Goal: Register for event/course

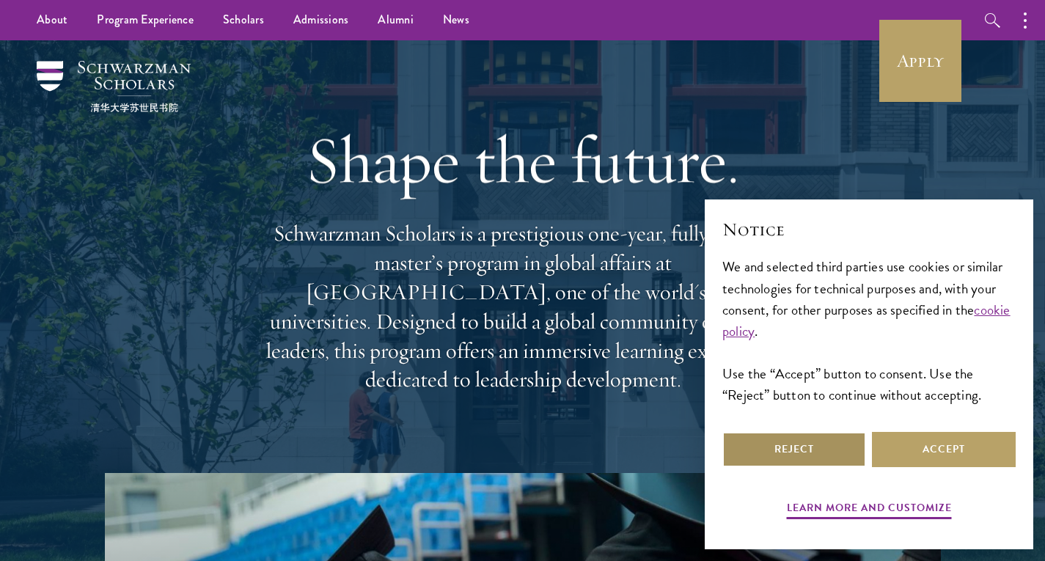
click at [839, 463] on button "Reject" at bounding box center [794, 449] width 144 height 35
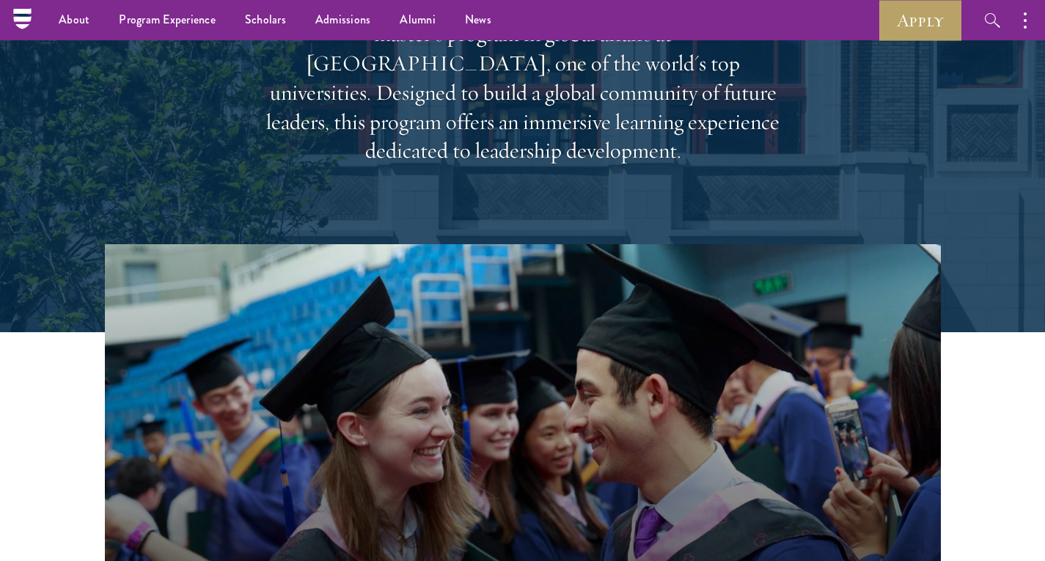
scroll to position [47, 0]
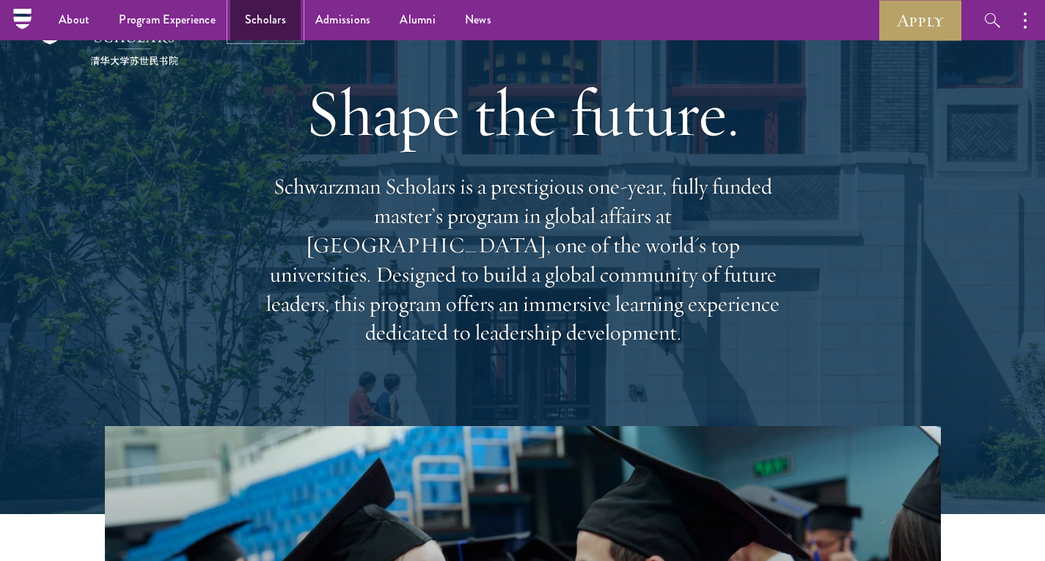
click at [263, 15] on link "Scholars" at bounding box center [265, 20] width 70 height 40
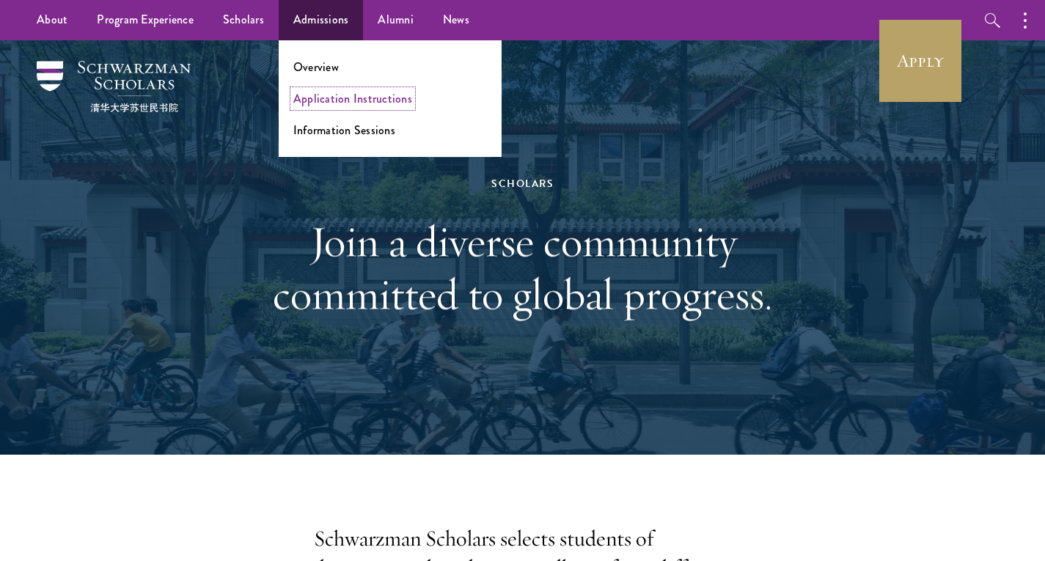
click at [335, 90] on link "Application Instructions" at bounding box center [352, 98] width 119 height 17
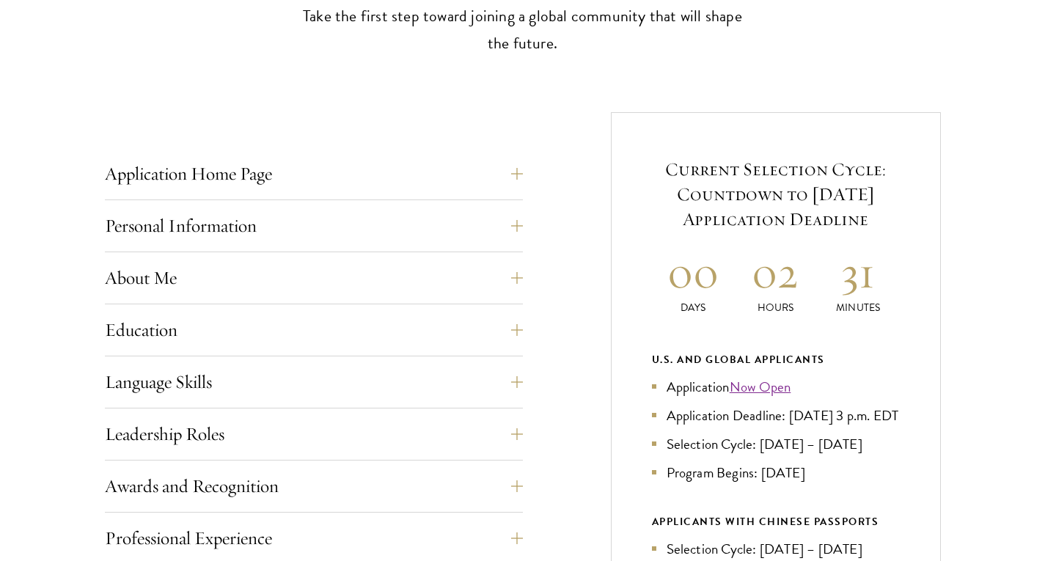
scroll to position [484, 0]
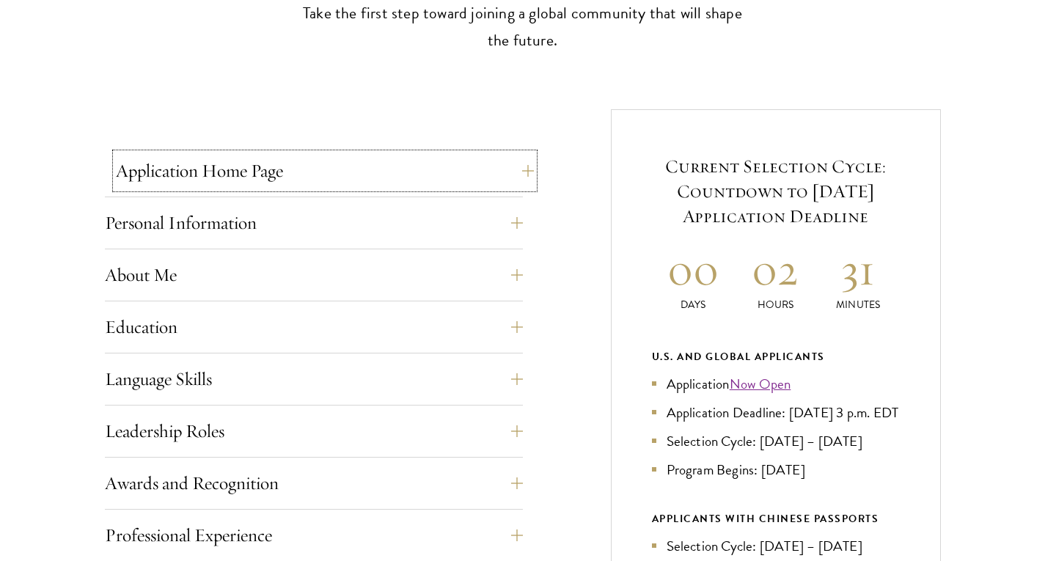
click at [449, 177] on button "Application Home Page" at bounding box center [325, 170] width 418 height 35
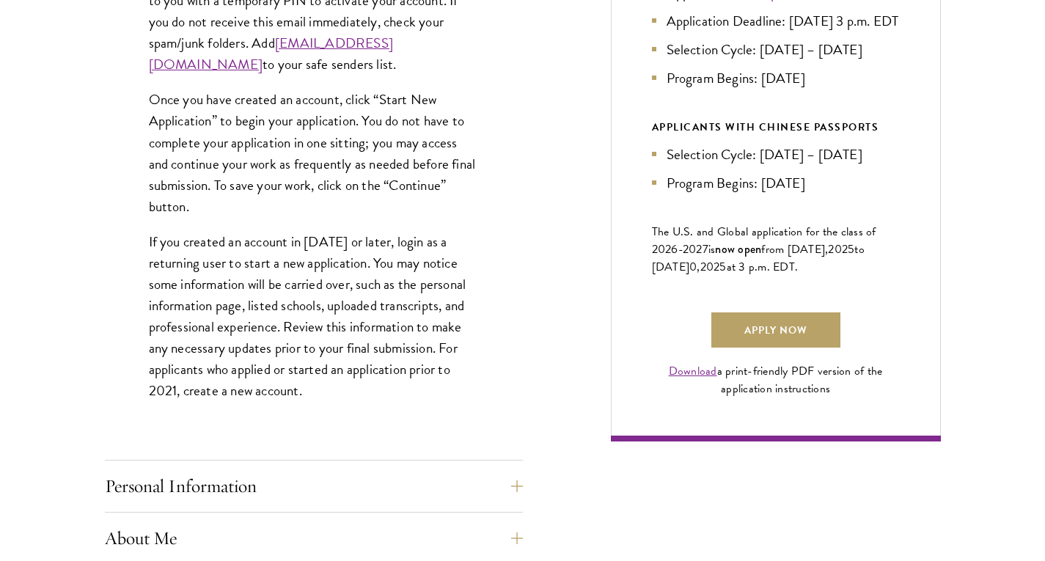
scroll to position [881, 0]
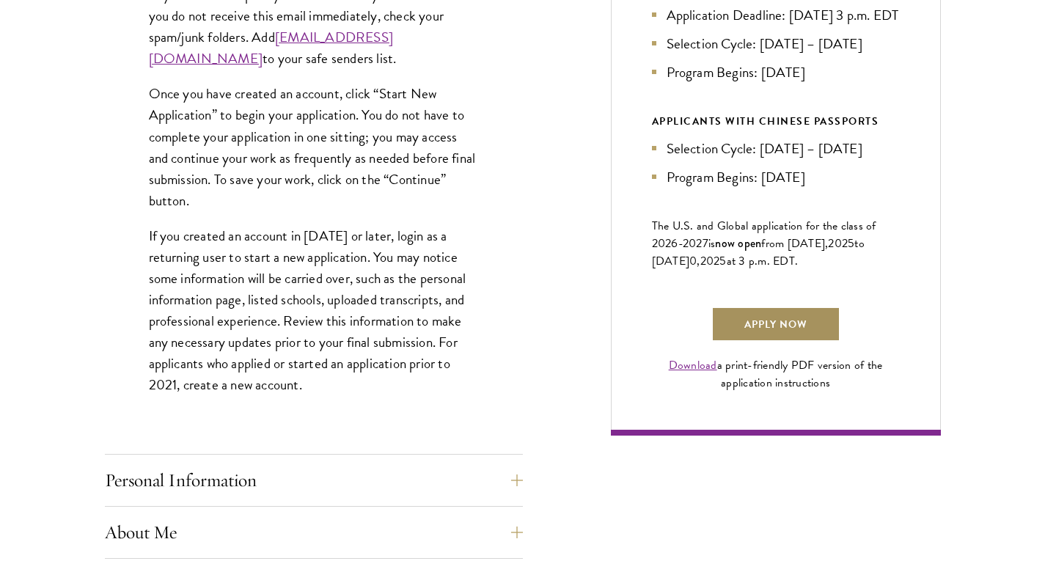
click at [745, 329] on link "Apply Now" at bounding box center [775, 323] width 129 height 35
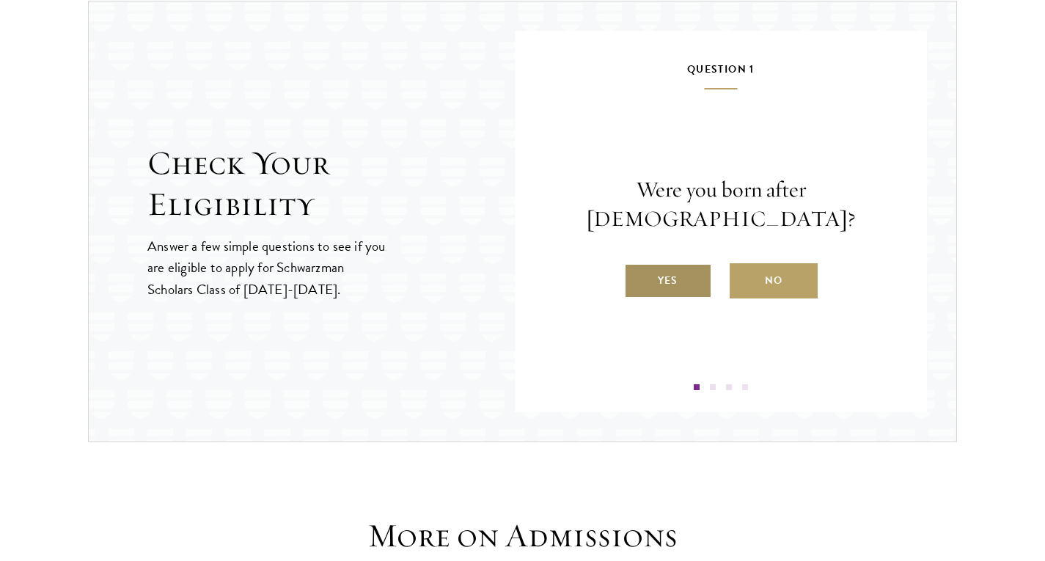
click at [671, 275] on label "Yes" at bounding box center [668, 280] width 88 height 35
click at [637, 275] on input "Yes" at bounding box center [630, 271] width 13 height 13
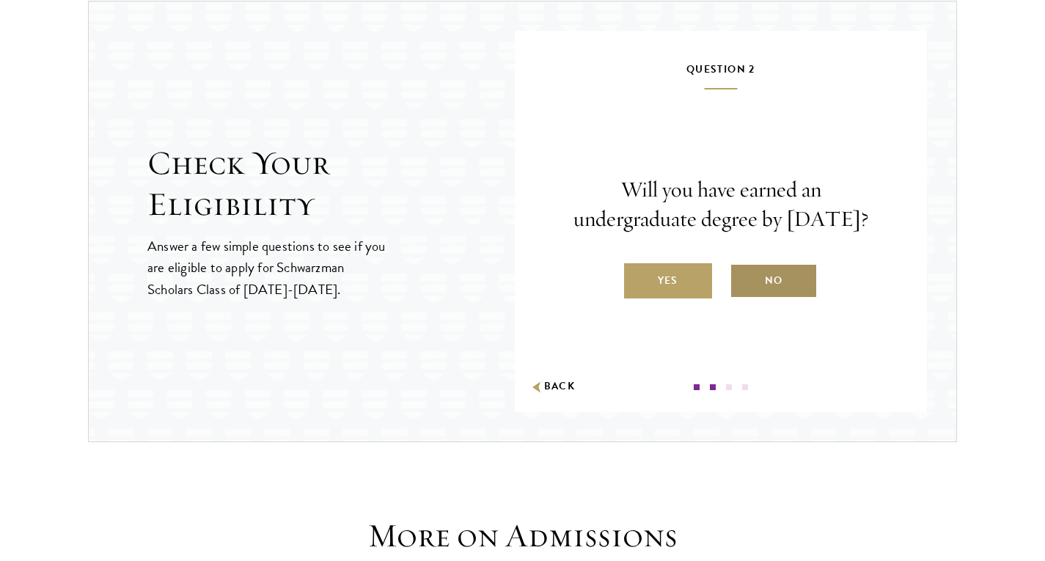
click at [755, 289] on label "No" at bounding box center [773, 280] width 88 height 35
click at [743, 278] on input "No" at bounding box center [735, 271] width 13 height 13
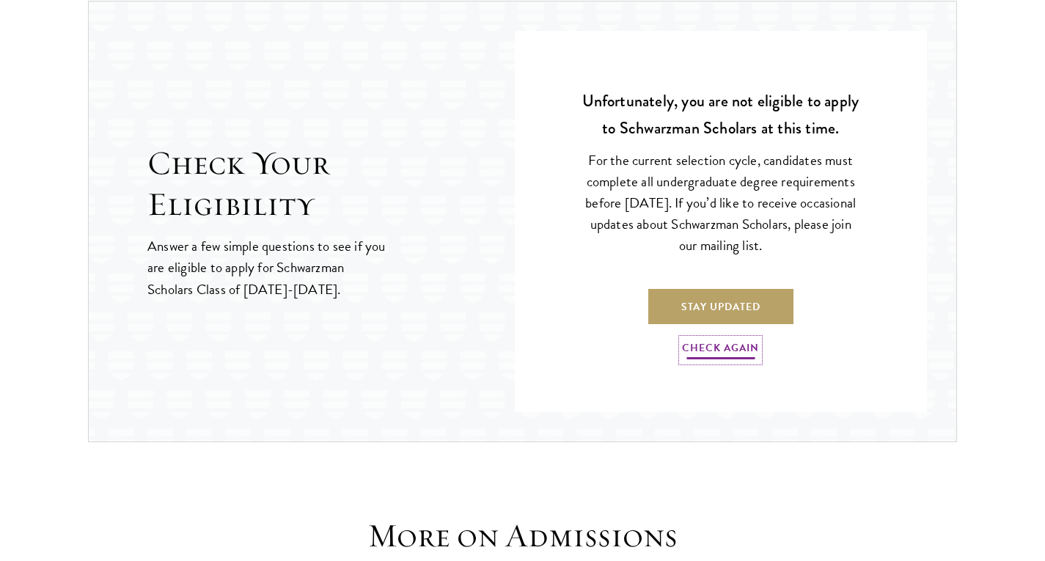
click at [716, 350] on link "Check Again" at bounding box center [720, 350] width 77 height 23
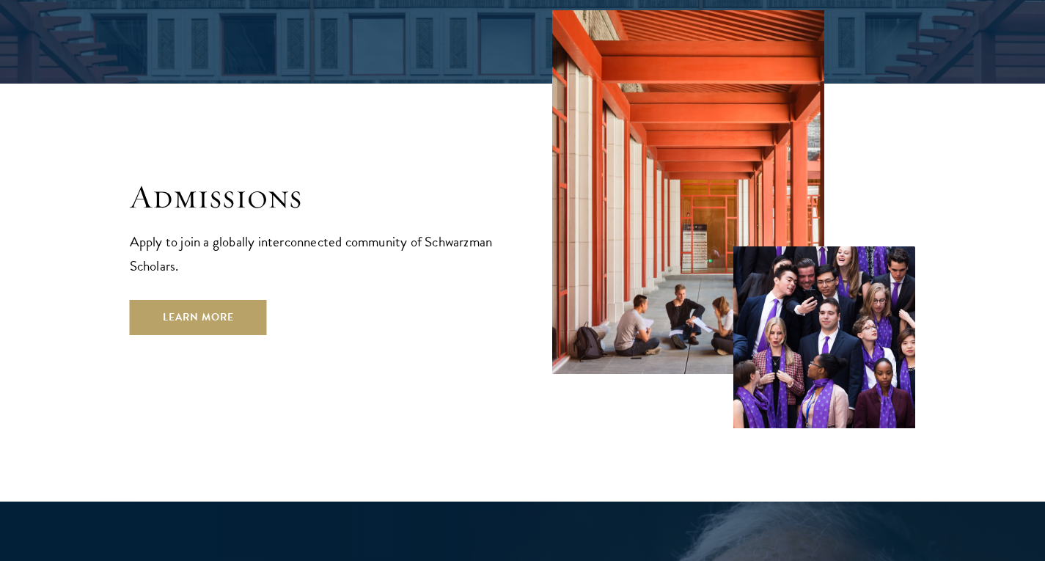
scroll to position [2380, 0]
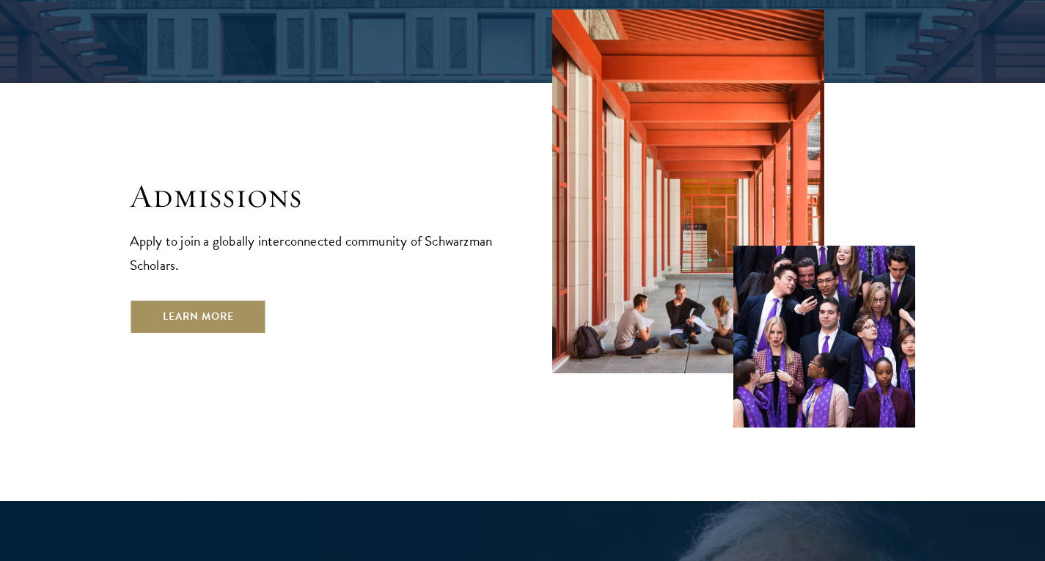
click at [172, 299] on link "Learn More" at bounding box center [198, 316] width 137 height 35
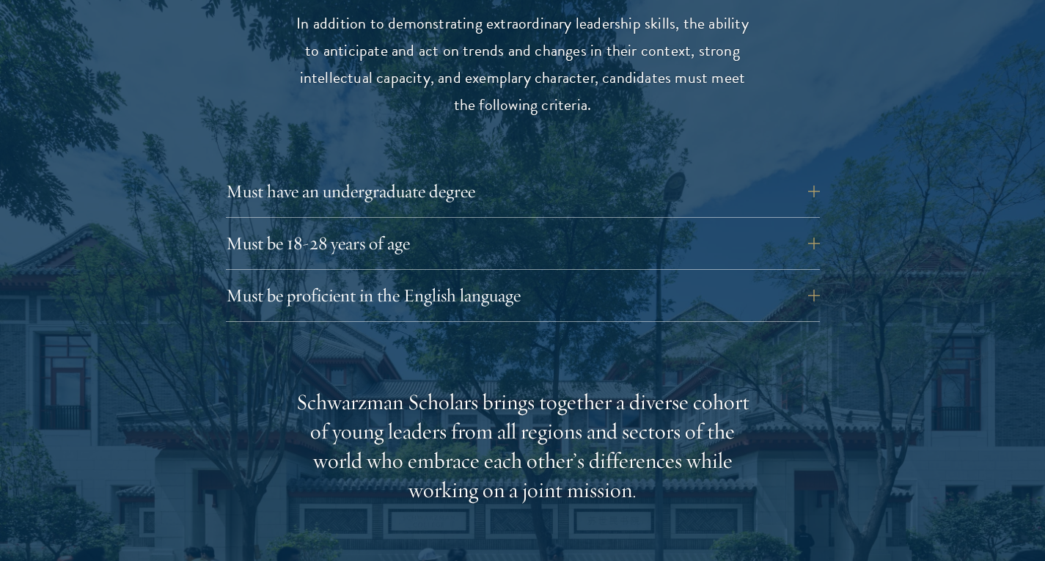
scroll to position [2002, 0]
click at [712, 201] on button "Must have an undergraduate degree" at bounding box center [534, 190] width 594 height 35
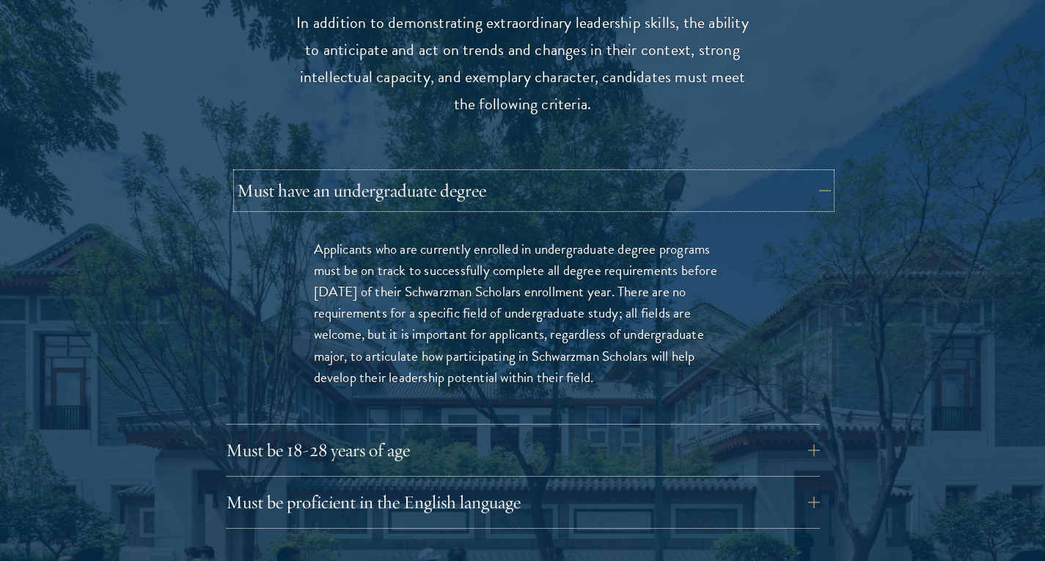
click at [703, 190] on button "Must have an undergraduate degree" at bounding box center [534, 190] width 594 height 35
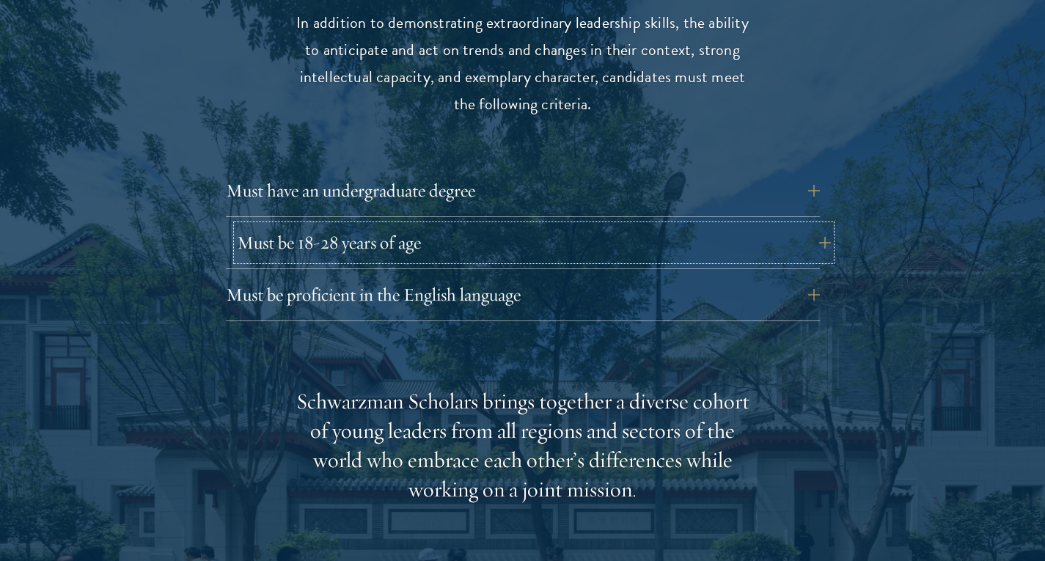
click at [708, 240] on button "Must be 18-28 years of age" at bounding box center [534, 242] width 594 height 35
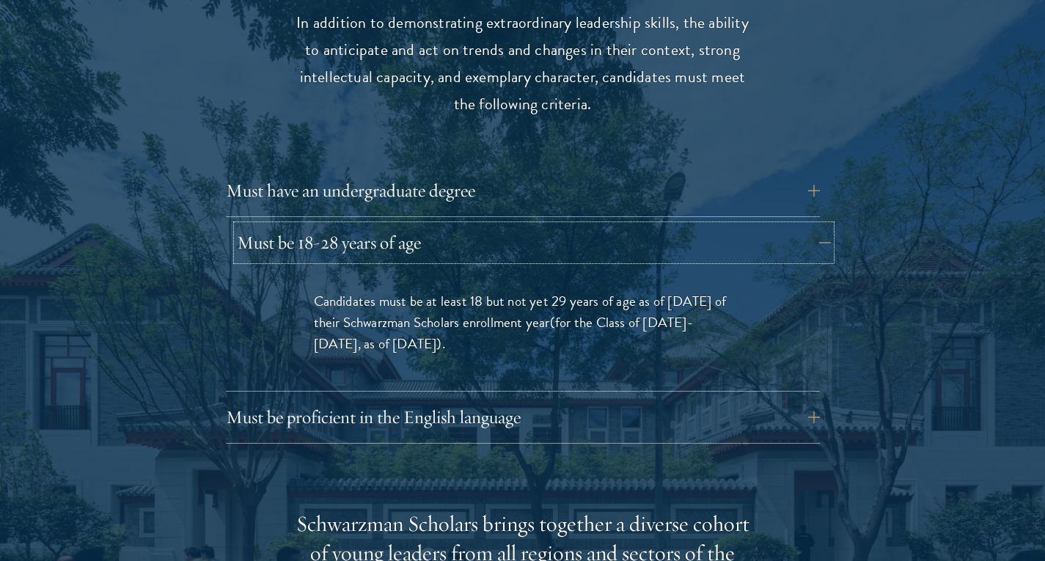
click at [708, 240] on button "Must be 18-28 years of age" at bounding box center [534, 242] width 594 height 35
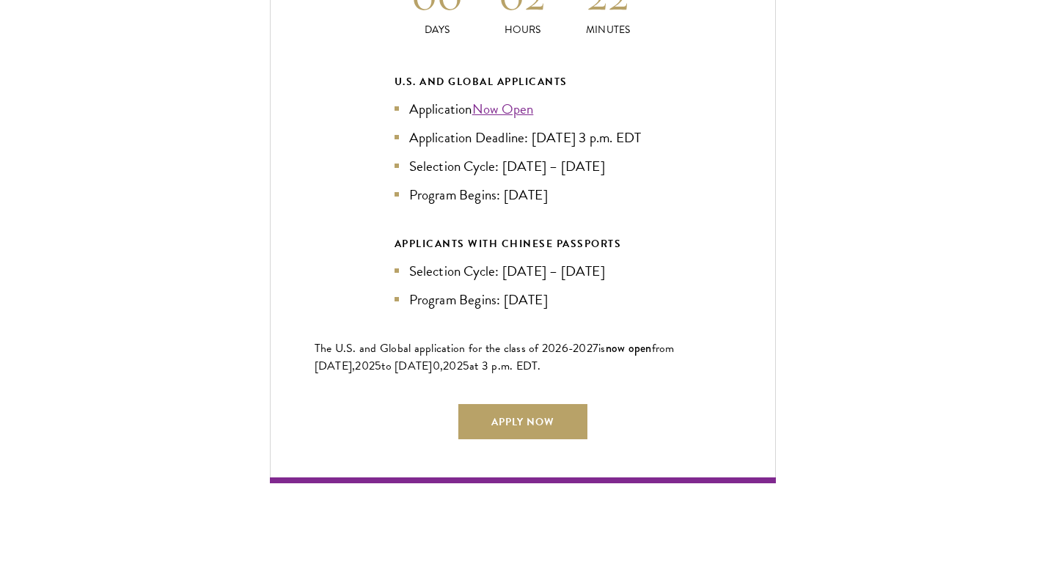
scroll to position [3317, 0]
click at [508, 111] on link "Now Open" at bounding box center [503, 108] width 62 height 21
click at [536, 429] on link "Apply Now" at bounding box center [522, 420] width 129 height 35
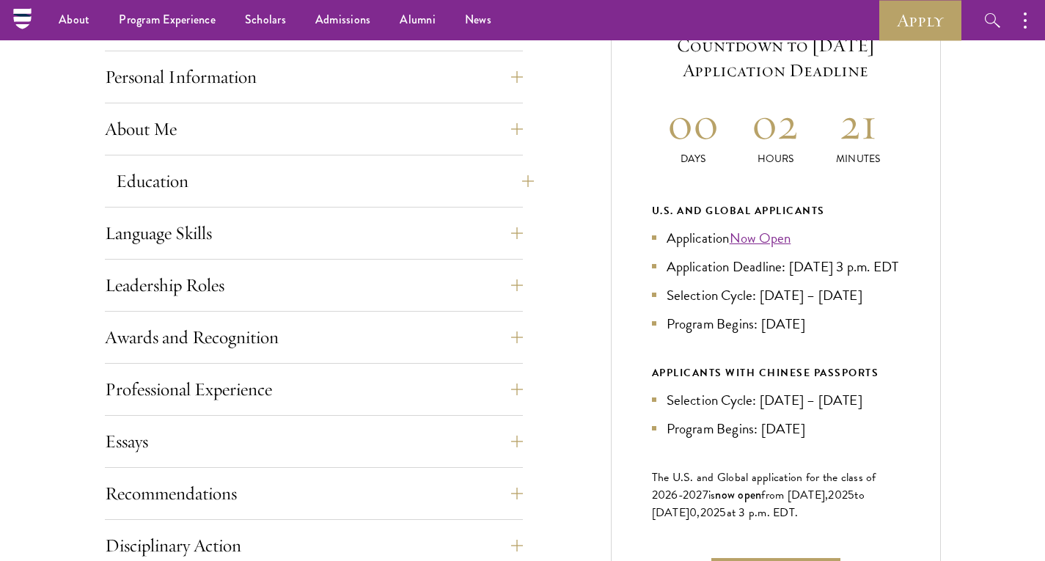
scroll to position [629, 0]
click at [371, 188] on button "Education" at bounding box center [325, 181] width 418 height 35
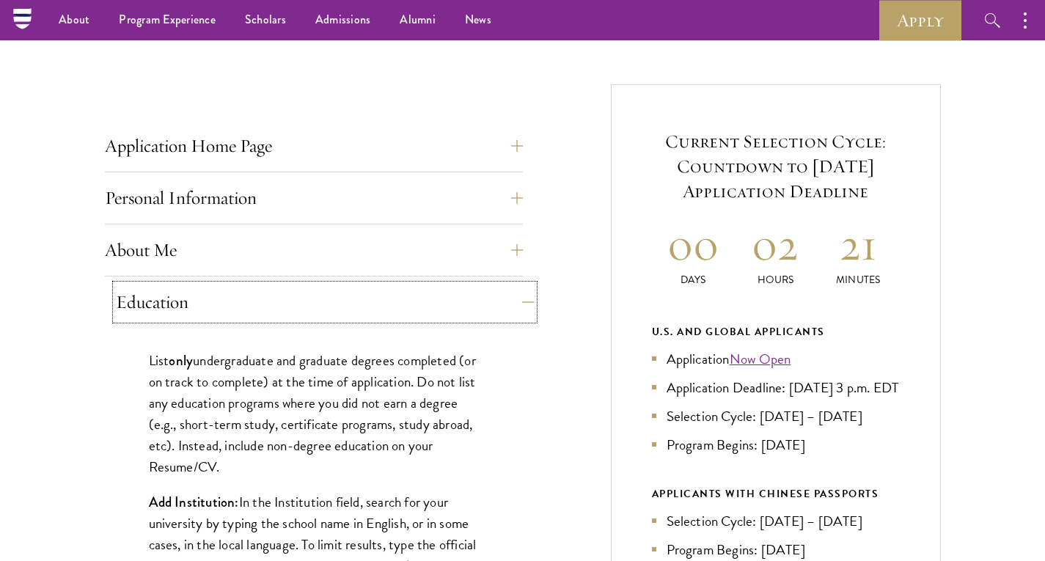
scroll to position [490, 0]
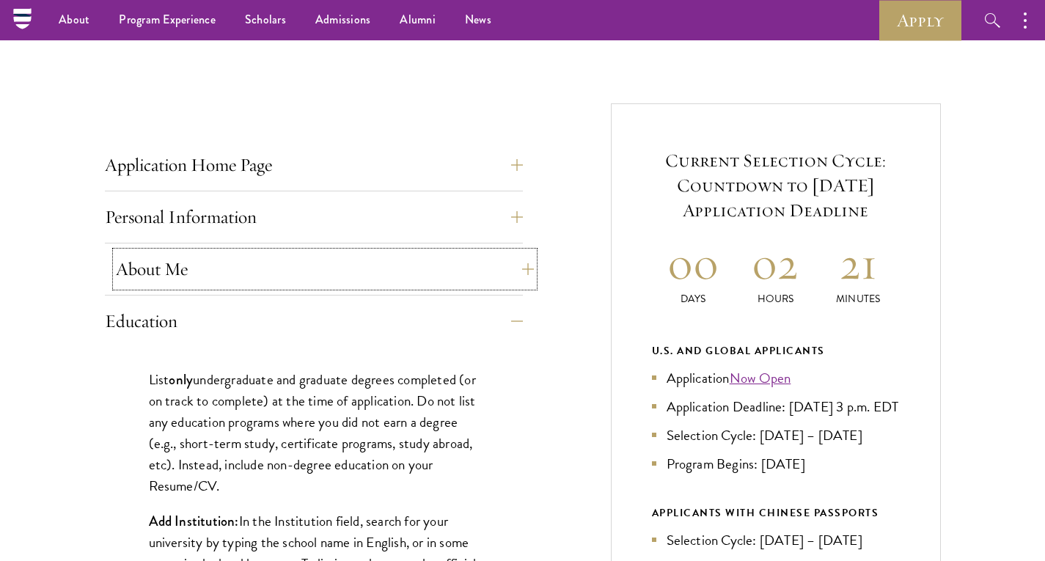
click at [416, 257] on button "About Me" at bounding box center [325, 268] width 418 height 35
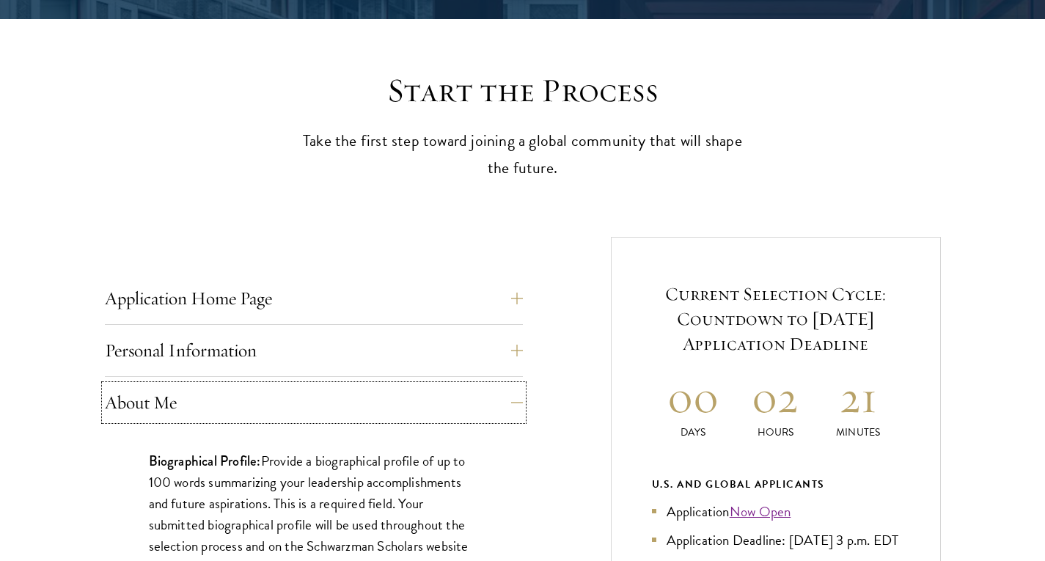
scroll to position [357, 0]
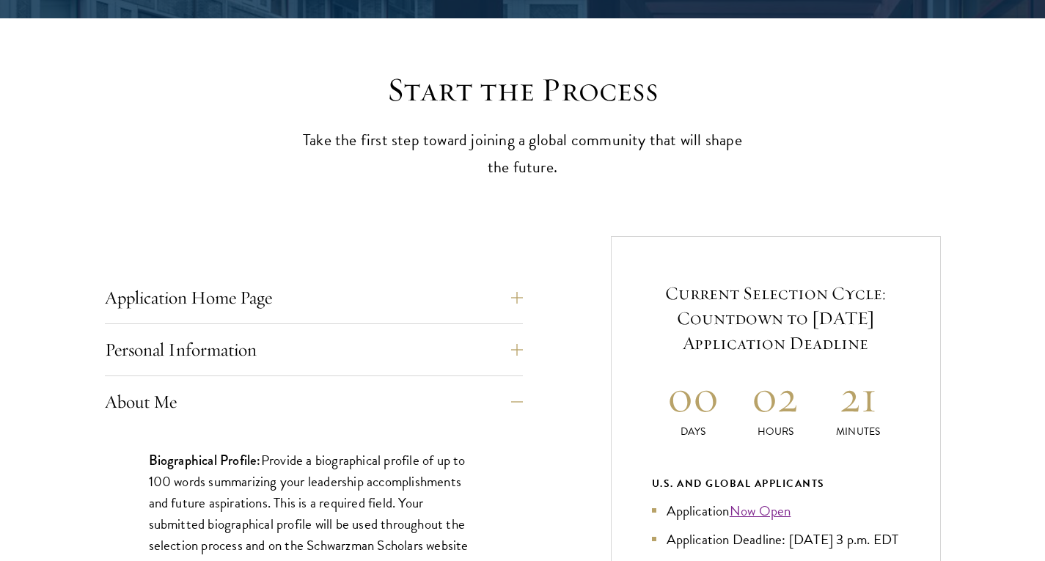
click at [434, 344] on button "Personal Information" at bounding box center [325, 349] width 418 height 35
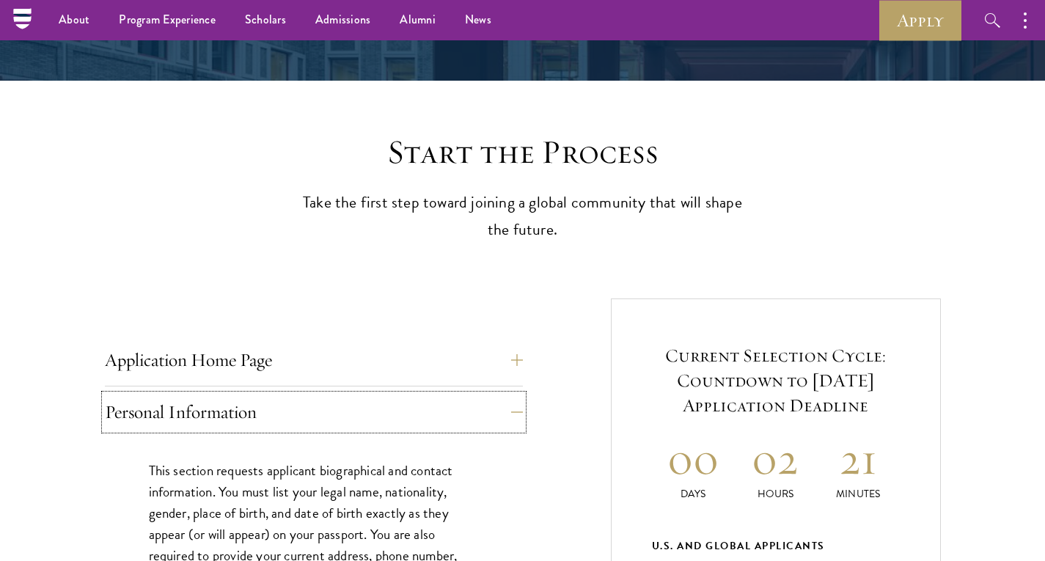
scroll to position [47, 0]
